Goal: Transaction & Acquisition: Purchase product/service

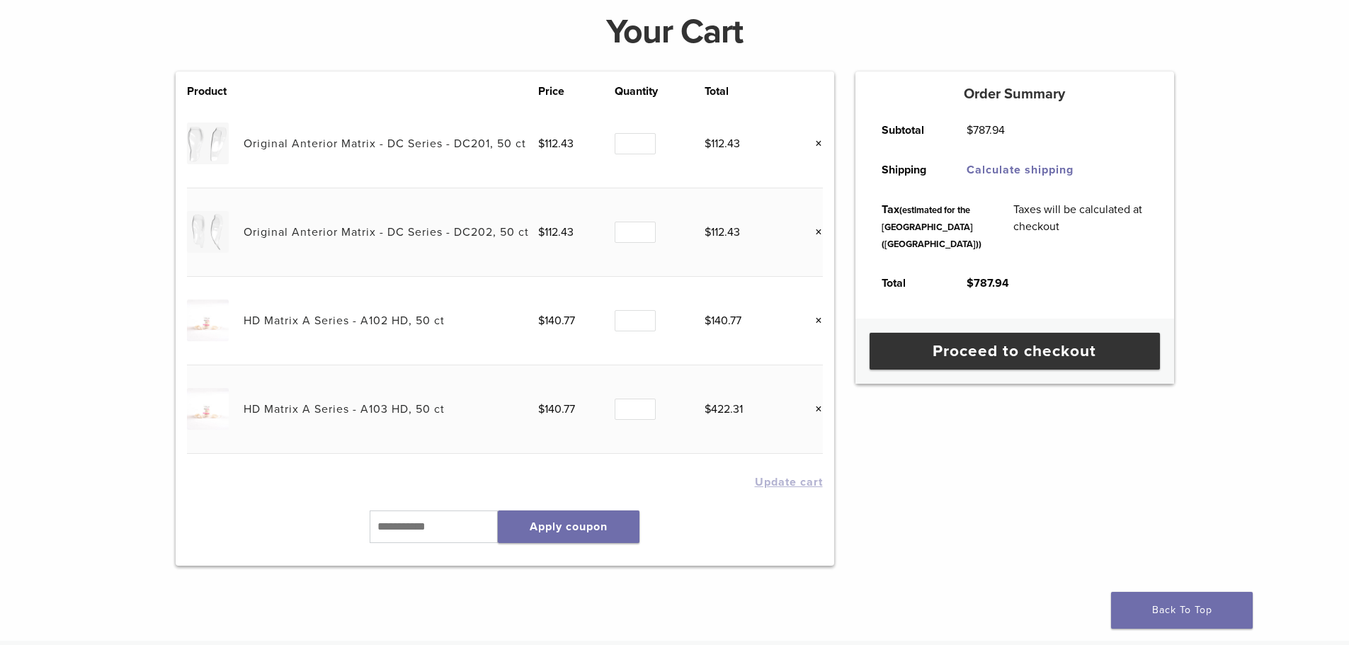
scroll to position [212, 0]
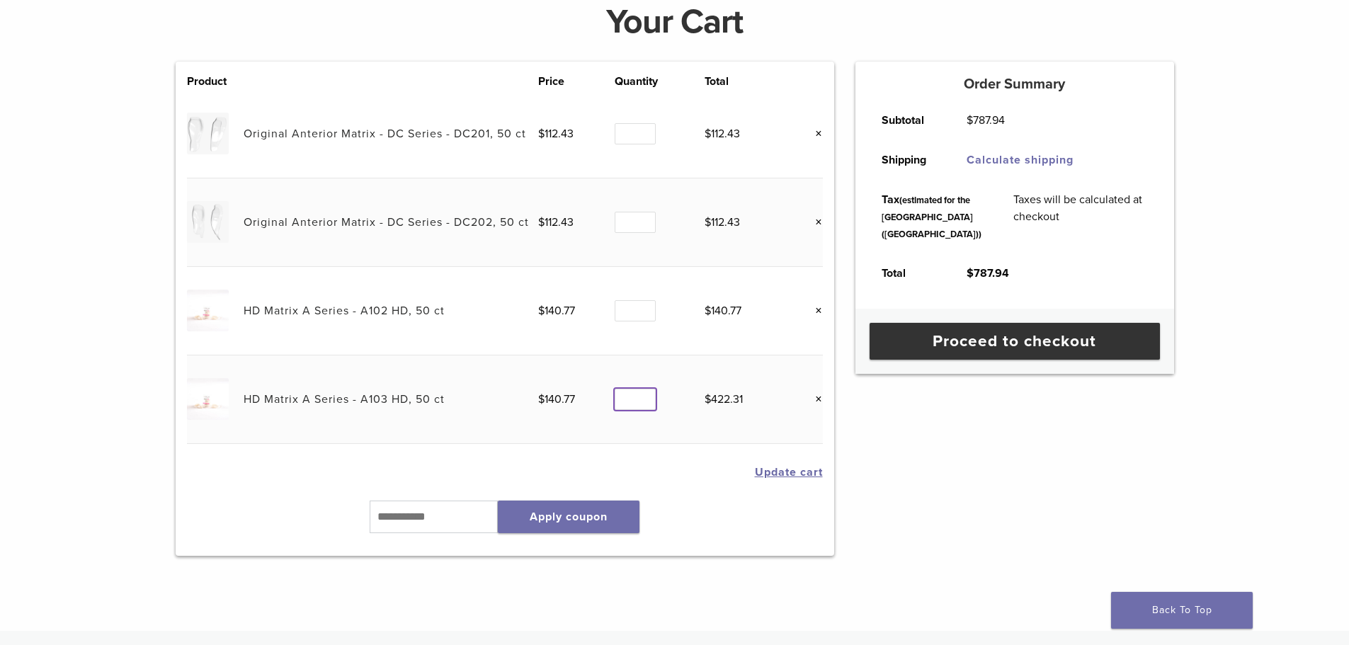
type input "*"
click at [645, 403] on input "*" at bounding box center [635, 400] width 41 height 22
type input "*"
click at [646, 306] on input "*" at bounding box center [635, 311] width 41 height 22
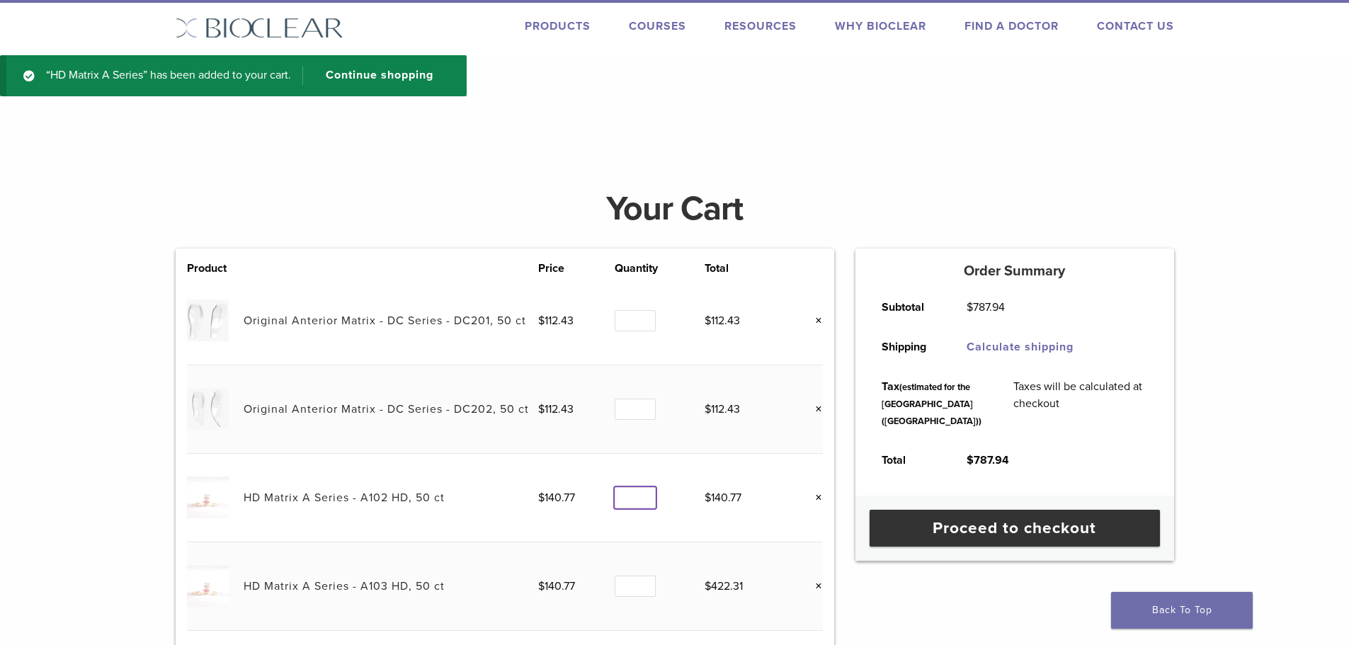
scroll to position [0, 0]
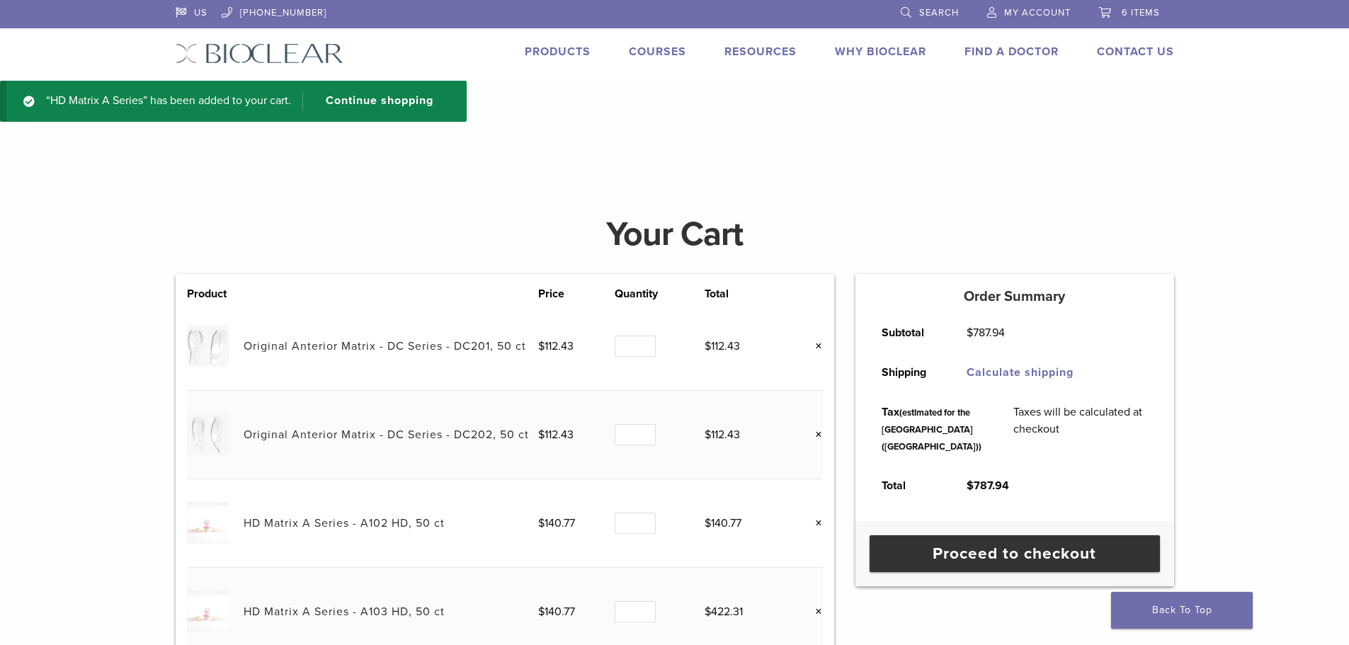
click at [275, 52] on img at bounding box center [260, 53] width 168 height 21
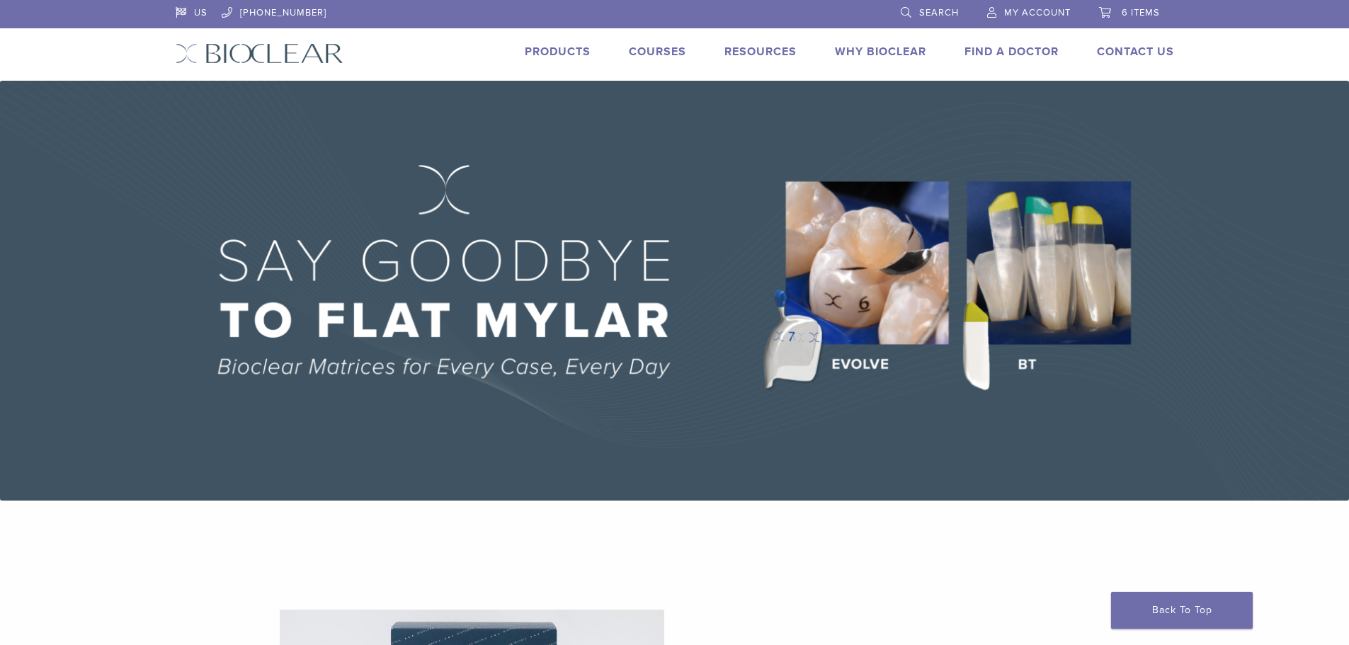
click at [549, 49] on link "Products" at bounding box center [558, 52] width 66 height 14
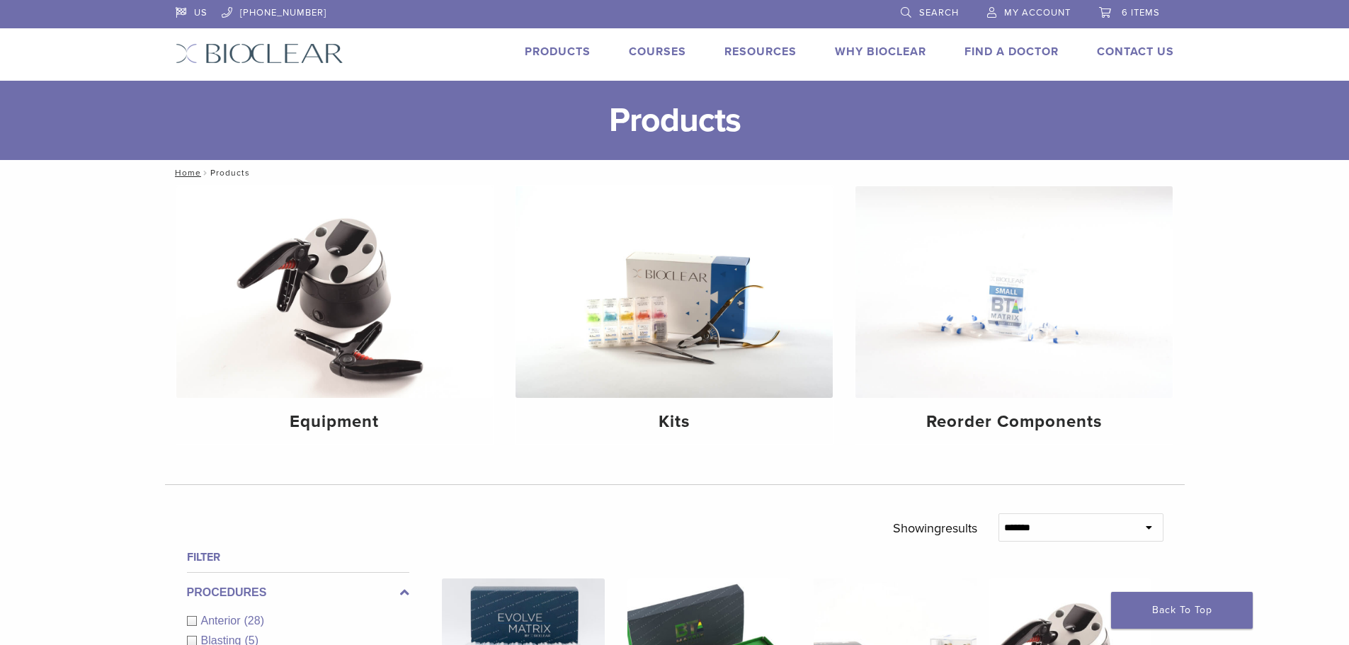
click at [1117, 14] on link "6 items" at bounding box center [1129, 10] width 61 height 21
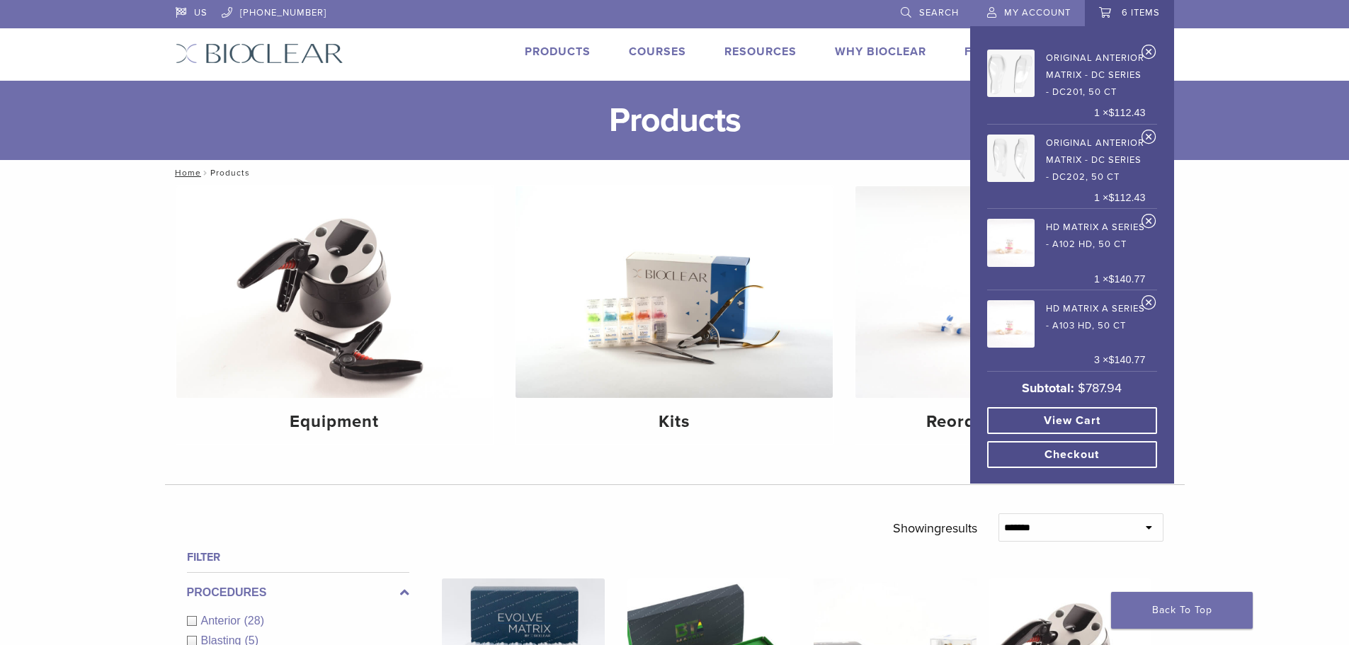
click at [1089, 426] on link "View cart" at bounding box center [1072, 420] width 170 height 27
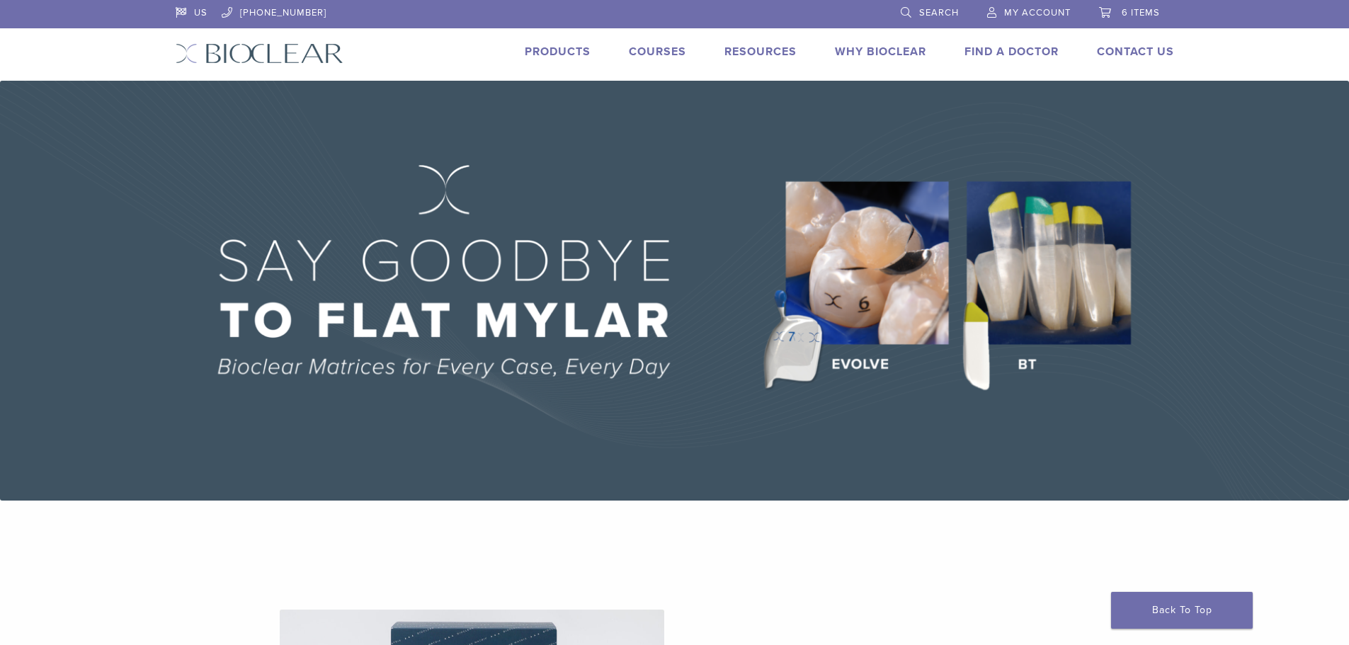
click at [549, 58] on link "Products" at bounding box center [558, 52] width 66 height 14
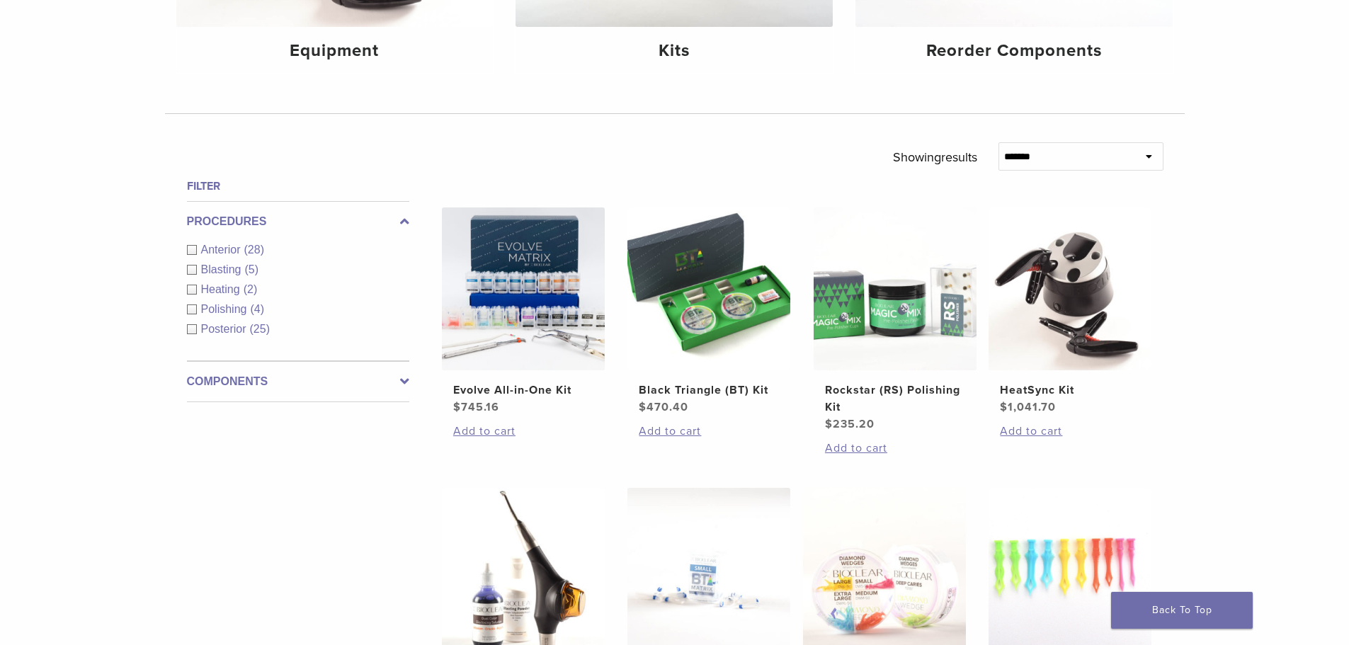
scroll to position [198, 0]
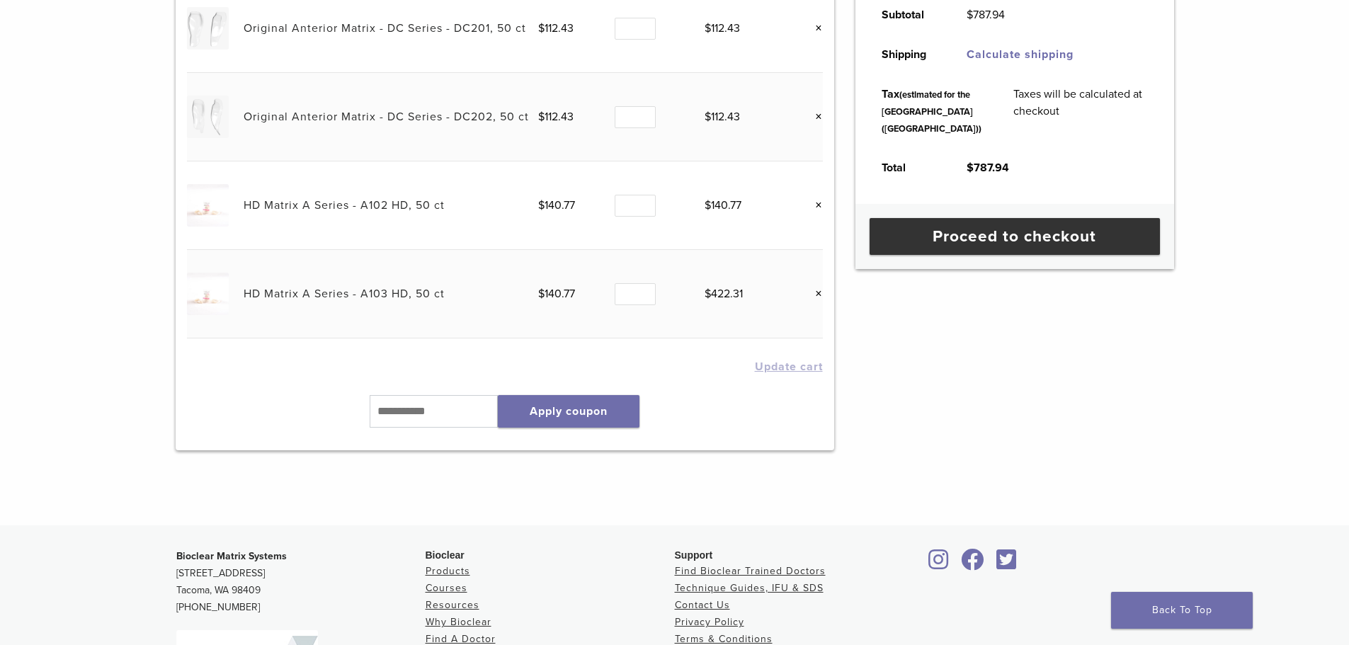
scroll to position [212, 0]
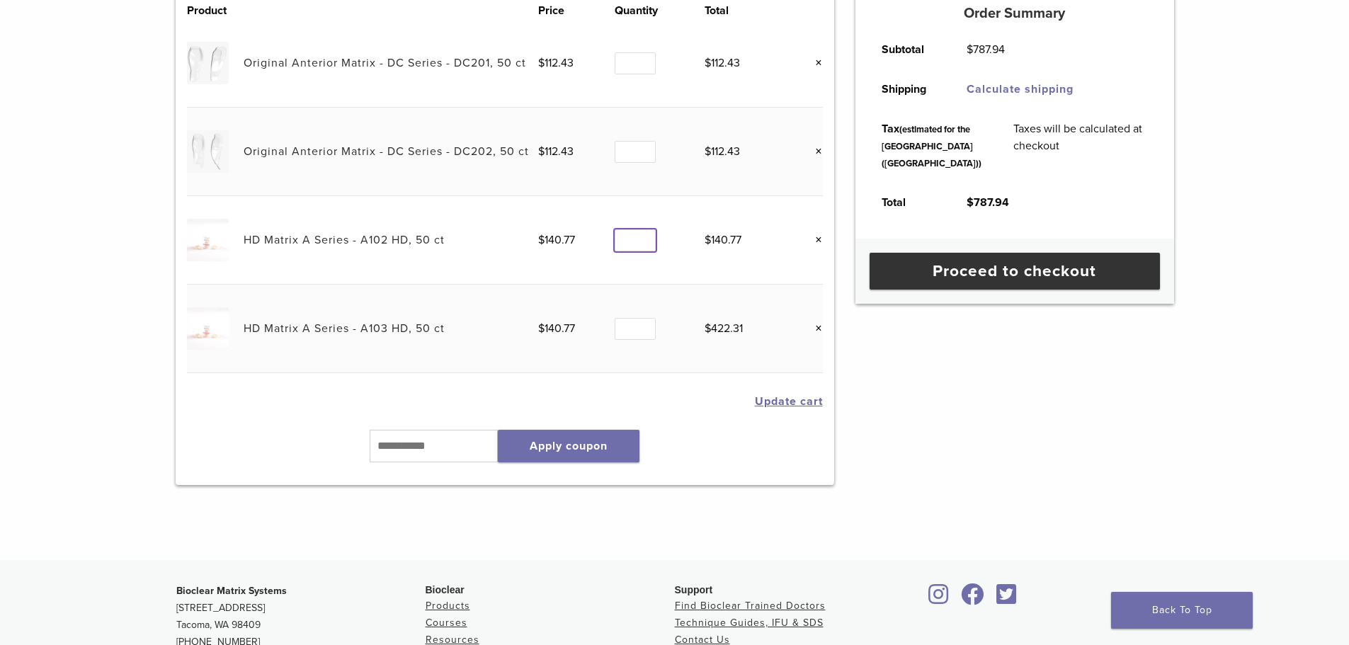
type input "*"
click at [645, 238] on input "*" at bounding box center [635, 240] width 41 height 22
click at [644, 337] on input "*" at bounding box center [635, 329] width 41 height 22
click at [644, 334] on input "*" at bounding box center [635, 329] width 41 height 22
type input "*"
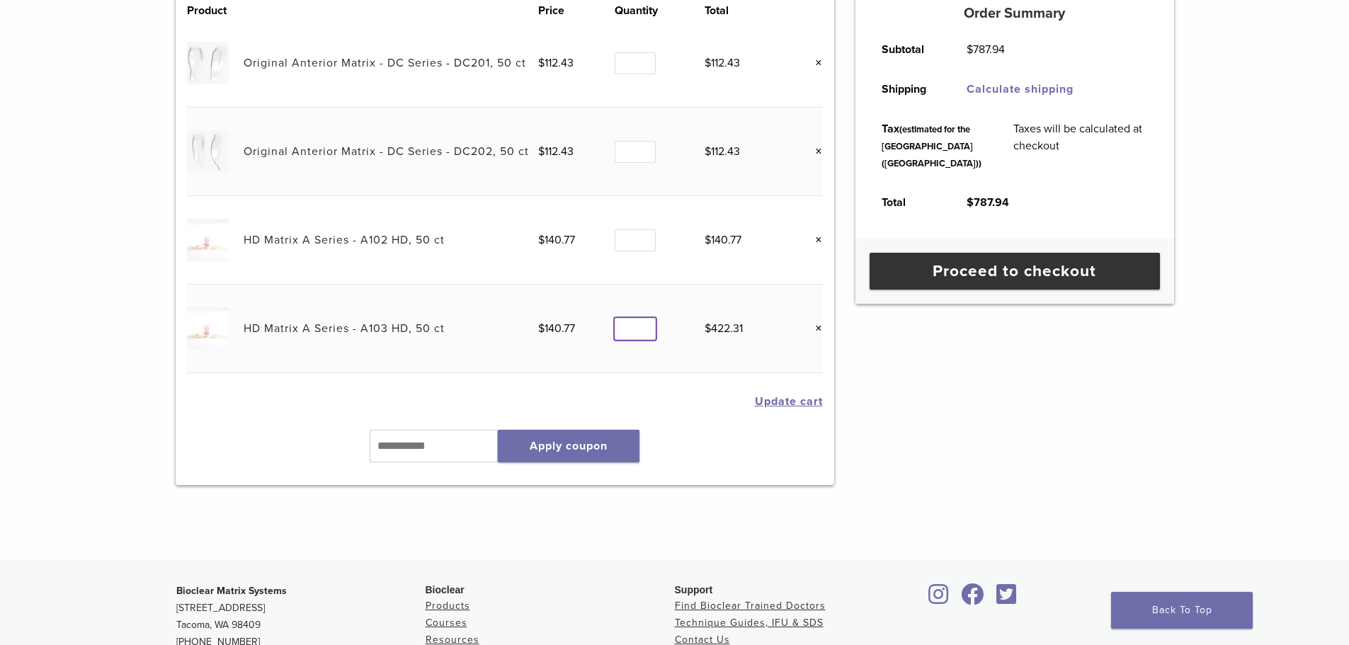
click at [644, 334] on input "*" at bounding box center [635, 329] width 41 height 22
click at [437, 461] on input "text" at bounding box center [434, 446] width 129 height 33
type input "******"
click at [558, 443] on button "Apply coupon" at bounding box center [569, 446] width 142 height 33
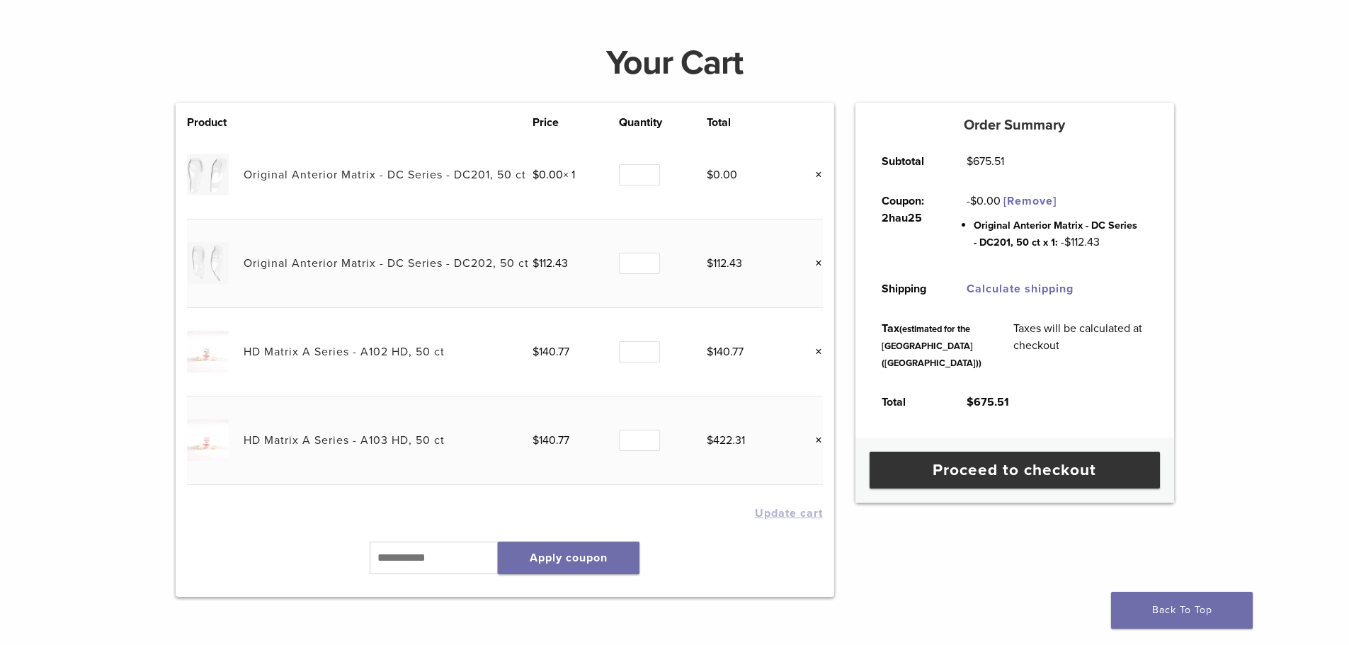
scroll to position [266, 0]
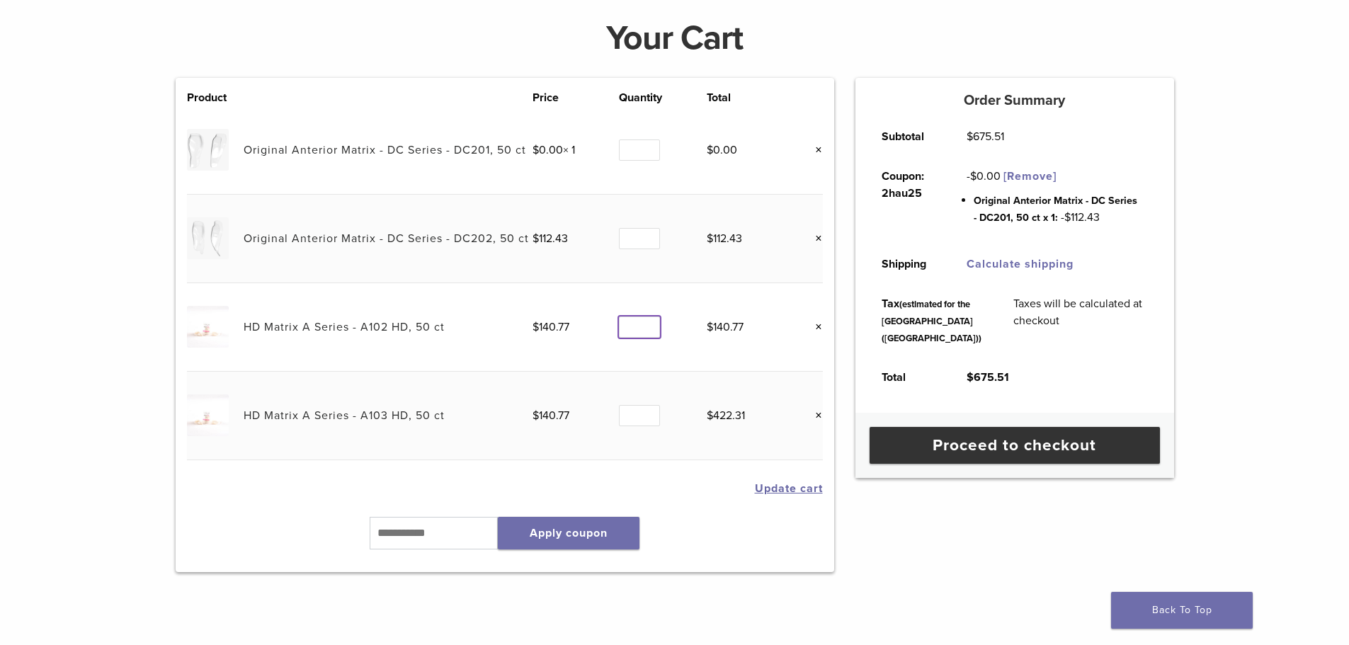
type input "*"
click at [650, 325] on input "*" at bounding box center [639, 328] width 41 height 22
type input "*"
click at [649, 419] on input "*" at bounding box center [639, 416] width 41 height 22
type input "*"
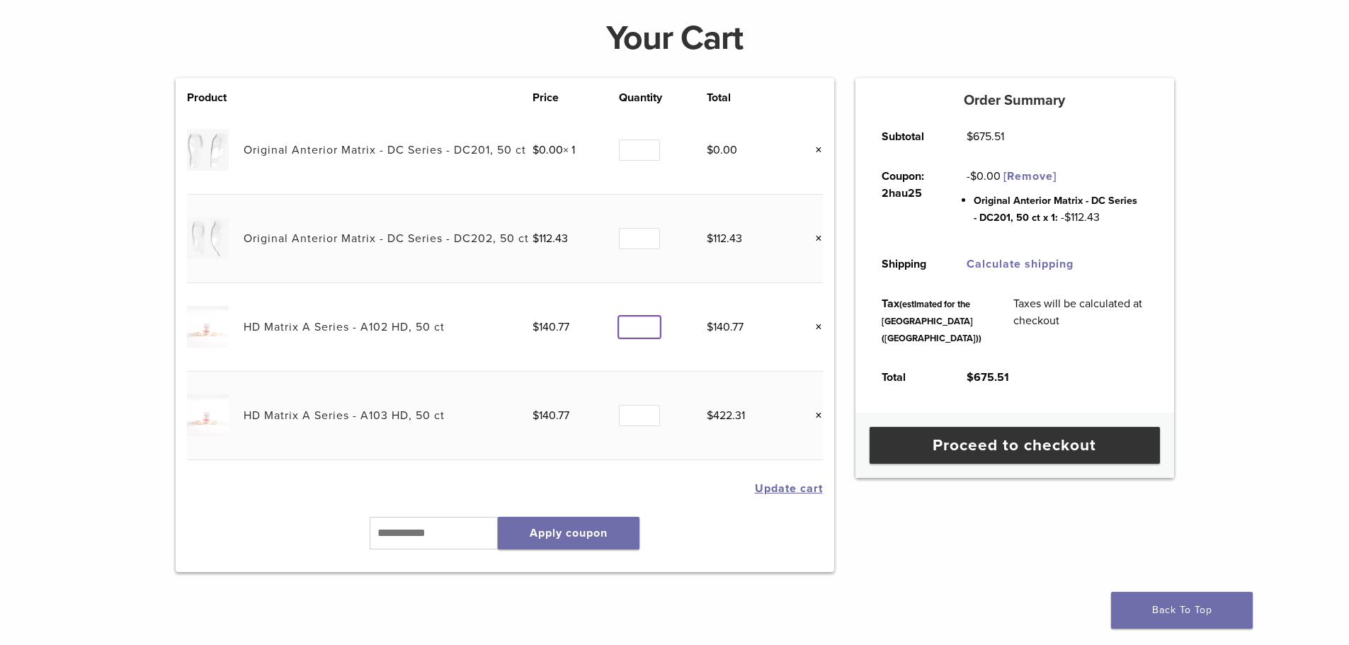
click at [648, 321] on input "*" at bounding box center [639, 328] width 41 height 22
click at [782, 484] on button "Update cart" at bounding box center [789, 488] width 68 height 11
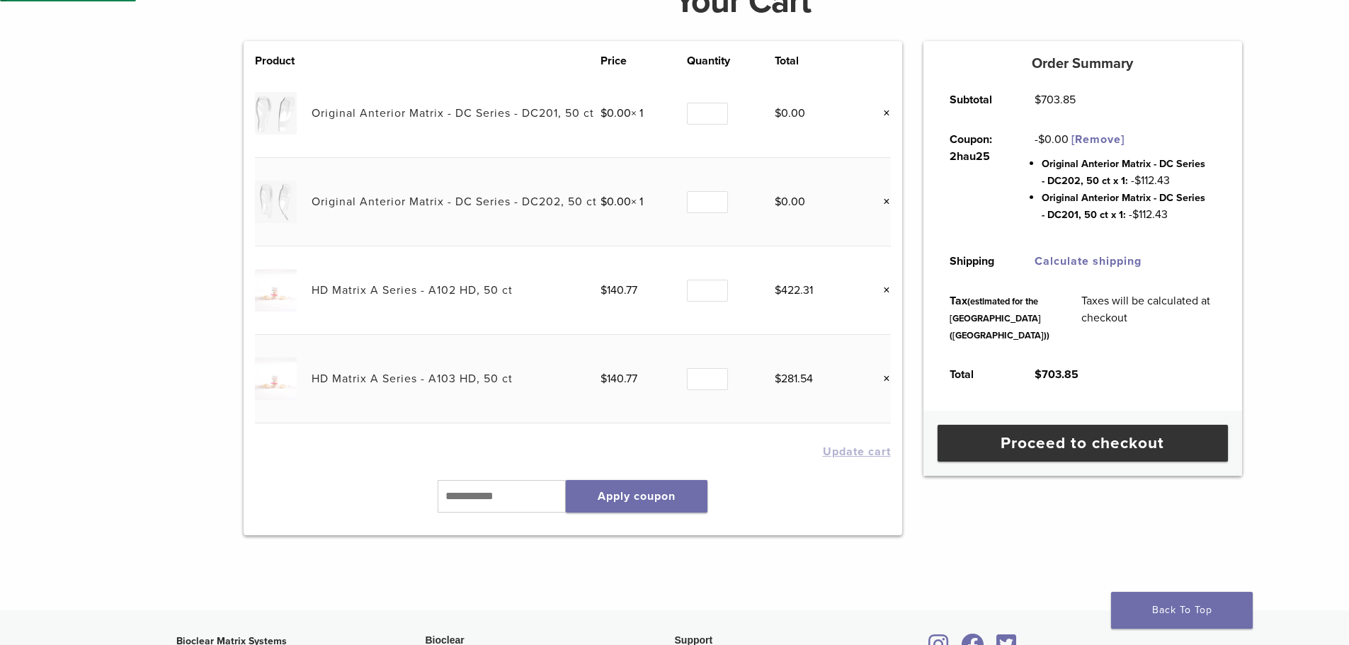
scroll to position [195, 0]
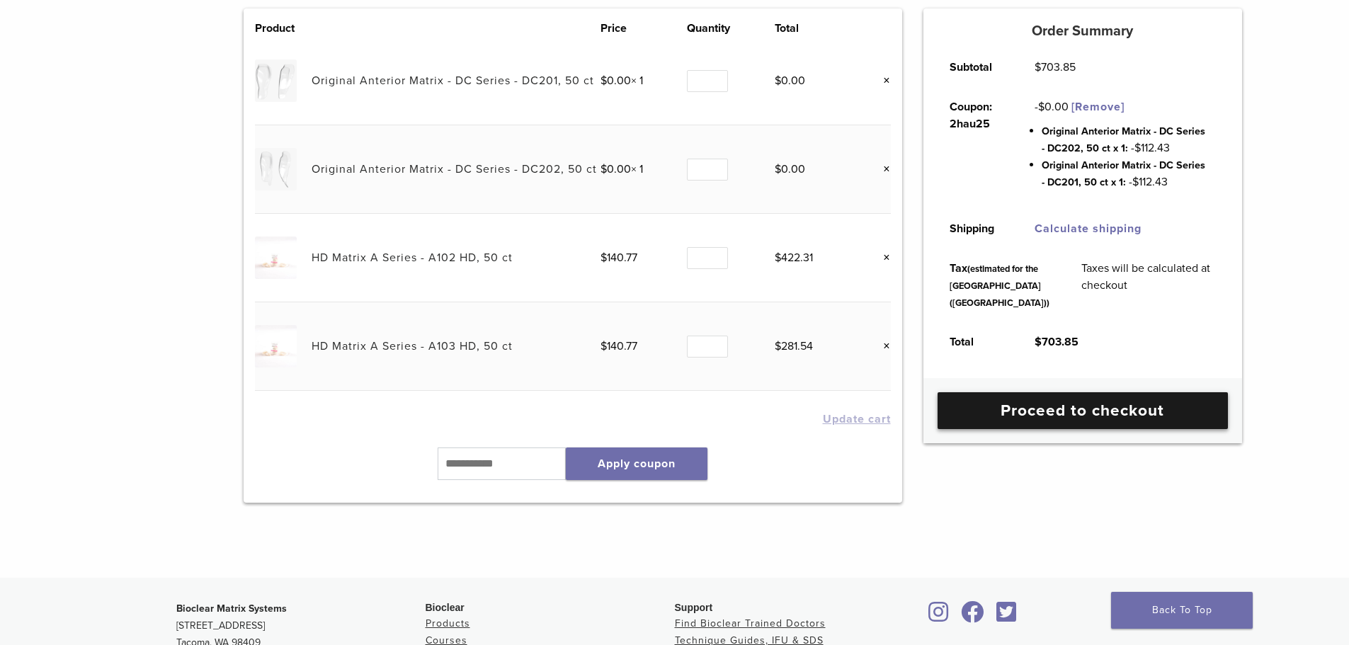
click at [1073, 429] on link "Proceed to checkout" at bounding box center [1083, 410] width 290 height 37
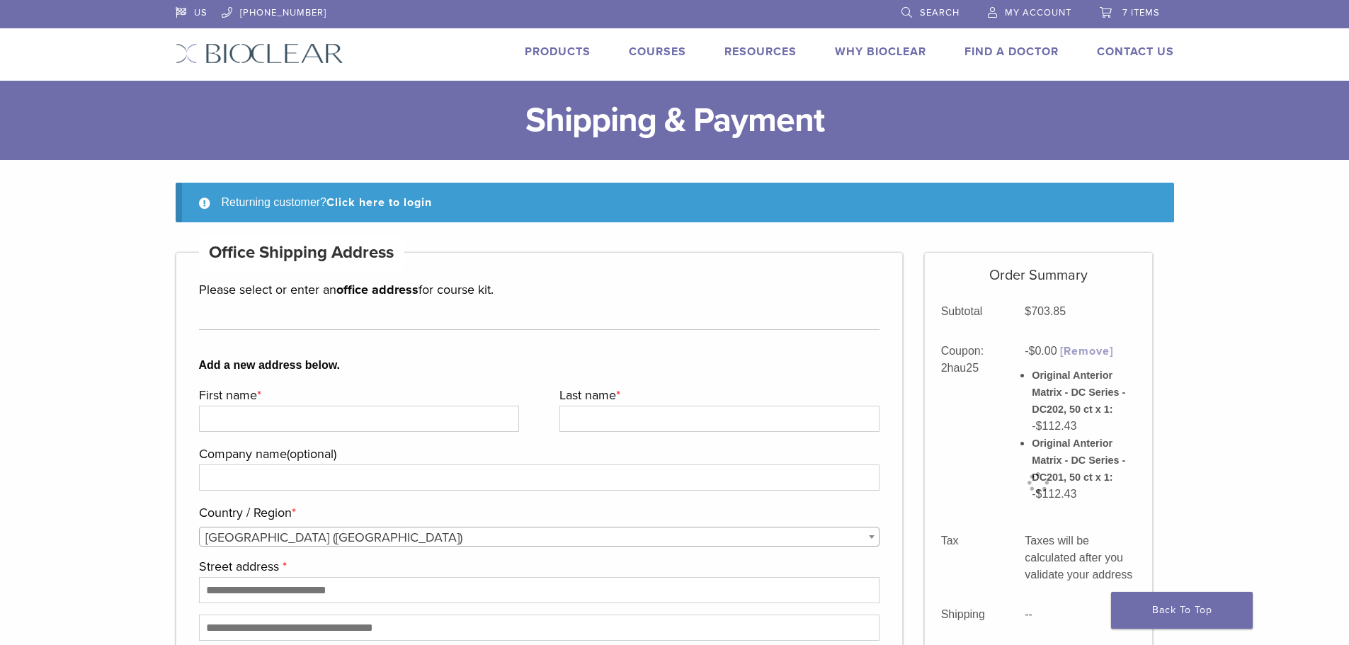
scroll to position [354, 0]
